Goal: Transaction & Acquisition: Purchase product/service

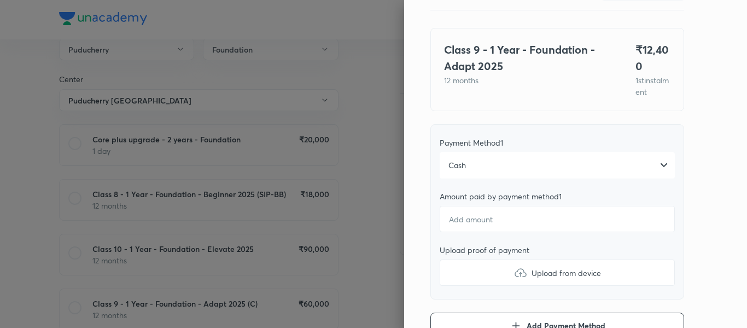
scroll to position [62, 0]
click at [476, 231] on input "number" at bounding box center [557, 218] width 235 height 26
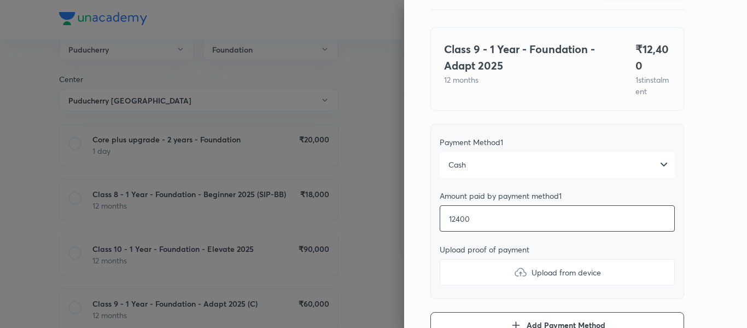
type input "12400"
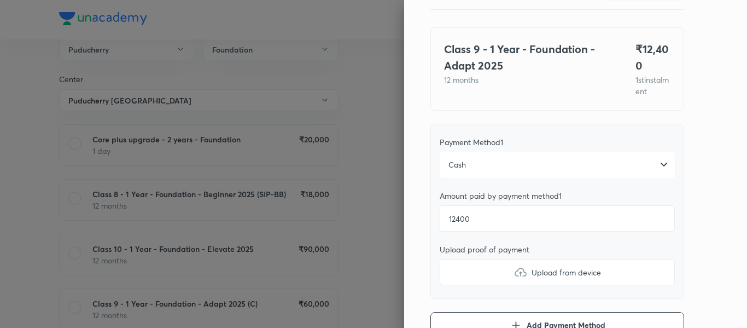
click at [481, 285] on label "Upload from device" at bounding box center [557, 272] width 235 height 26
click at [0, 0] on input "Upload from device" at bounding box center [0, 0] width 0 height 0
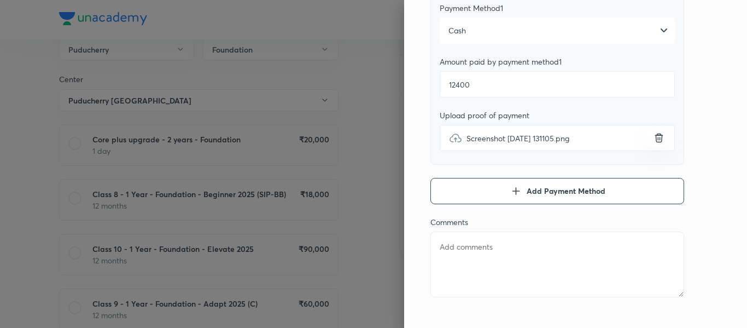
scroll to position [223, 0]
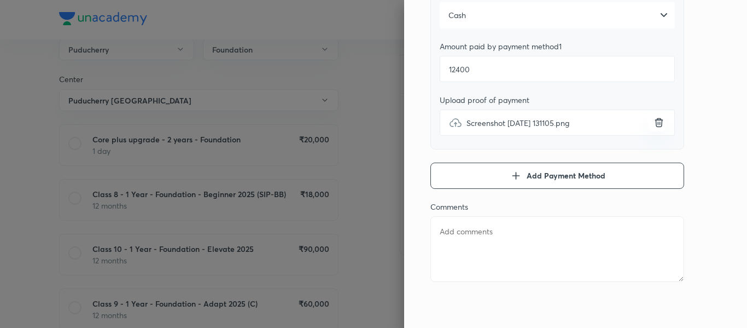
click at [480, 243] on textarea at bounding box center [557, 249] width 254 height 66
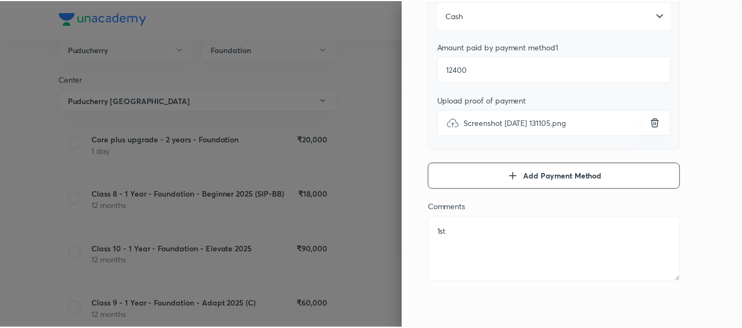
scroll to position [0, 0]
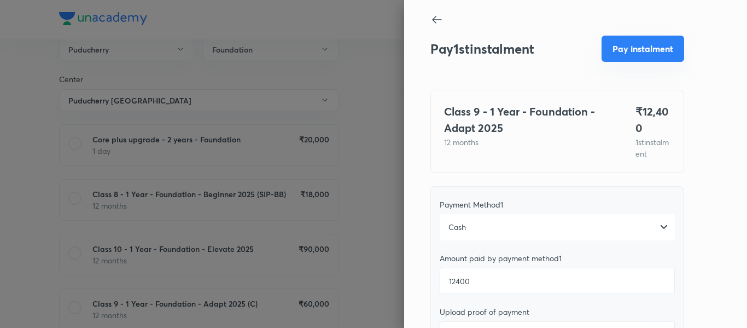
type textarea "1st"
click at [616, 45] on button "Pay instalment" at bounding box center [643, 49] width 83 height 26
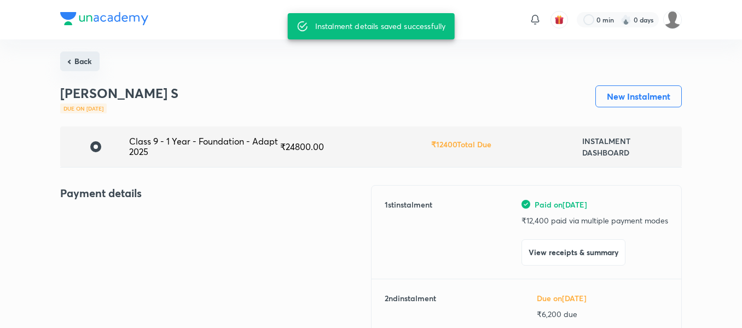
click at [86, 68] on button "Back" at bounding box center [79, 61] width 39 height 20
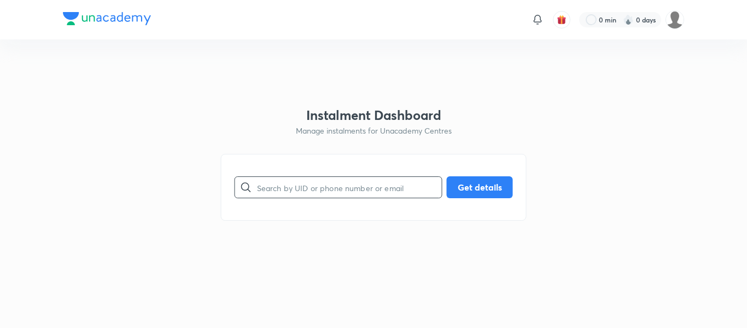
click at [292, 197] on input "text" at bounding box center [349, 187] width 185 height 28
paste input "03WBTOMR65"
type input "03WBTOMR65"
